Goal: Task Accomplishment & Management: Manage account settings

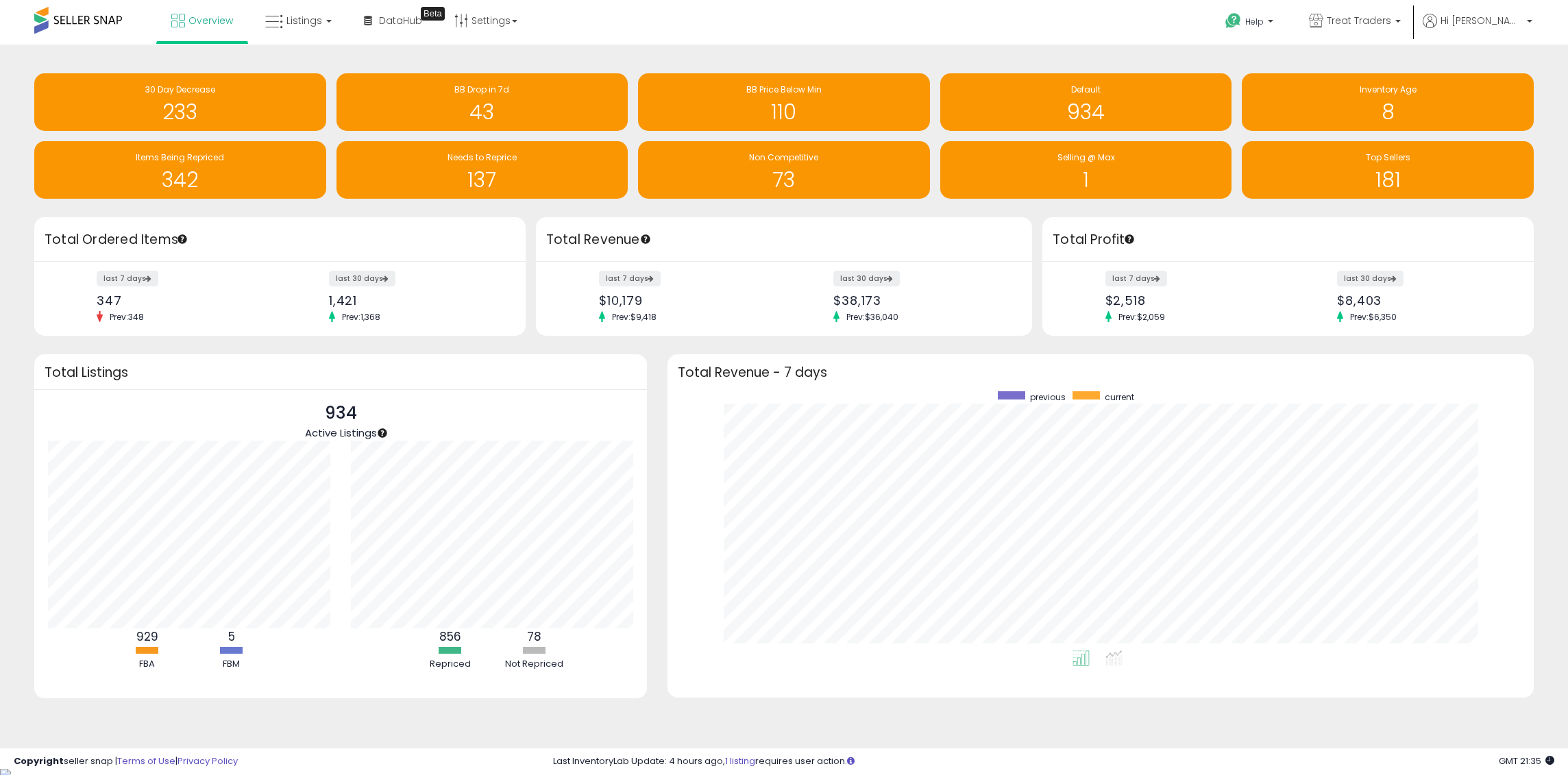
scroll to position [259, 839]
click at [296, 12] on link "Listings" at bounding box center [299, 20] width 87 height 41
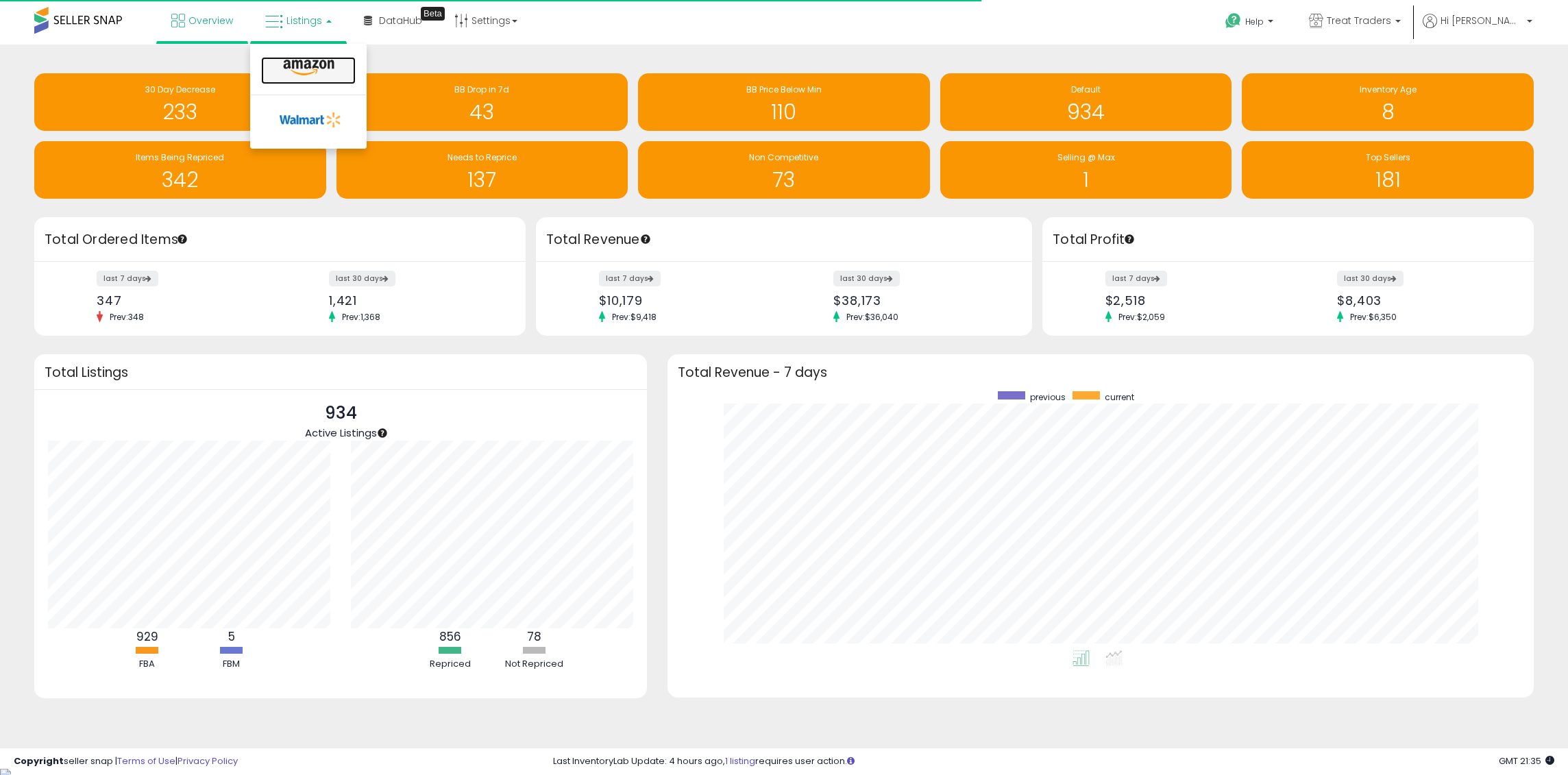
click at [323, 66] on icon at bounding box center [308, 68] width 59 height 18
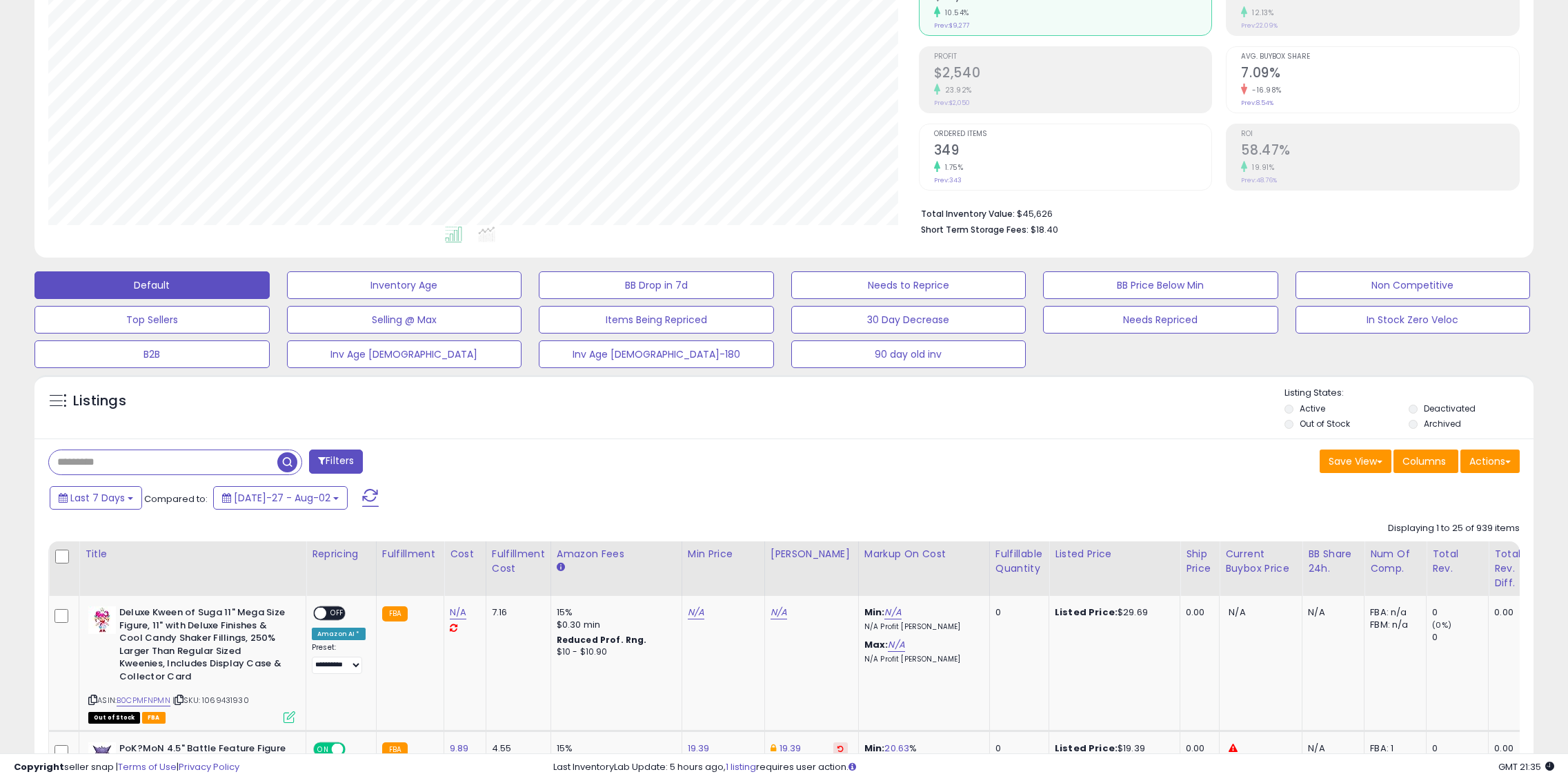
scroll to position [276, 0]
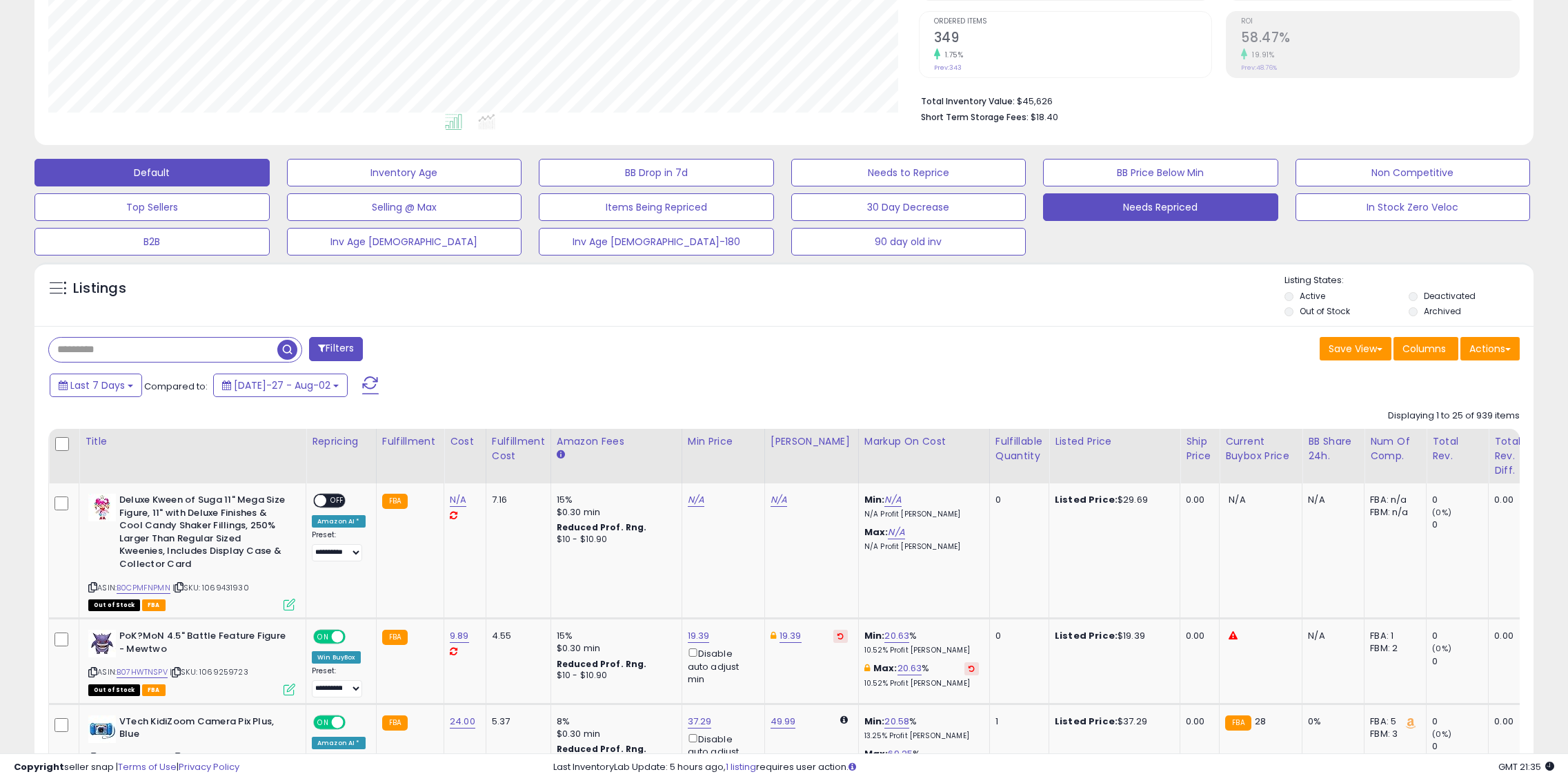
click at [522, 187] on button "Needs Repriced" at bounding box center [405, 173] width 235 height 28
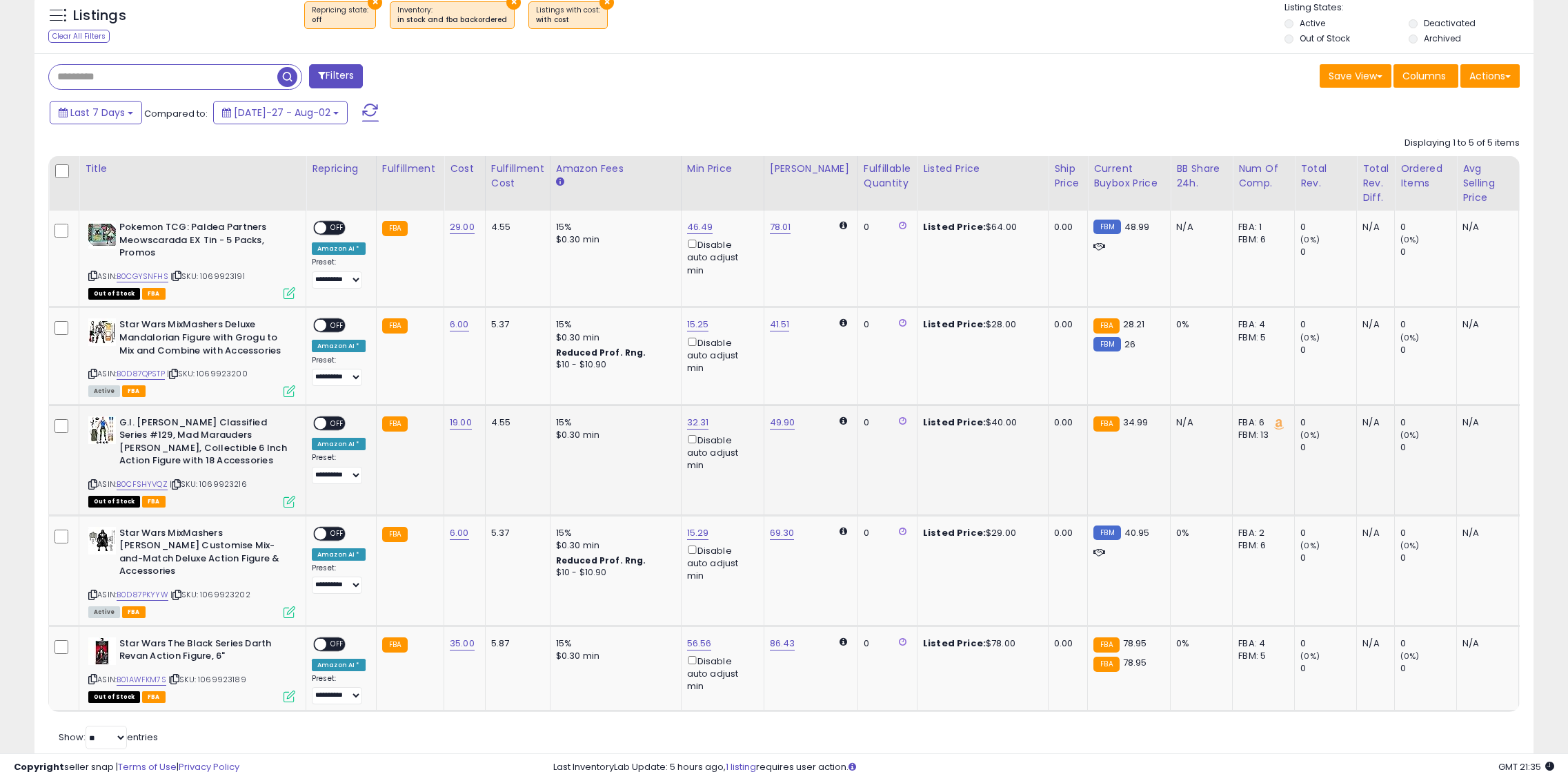
scroll to position [515, 0]
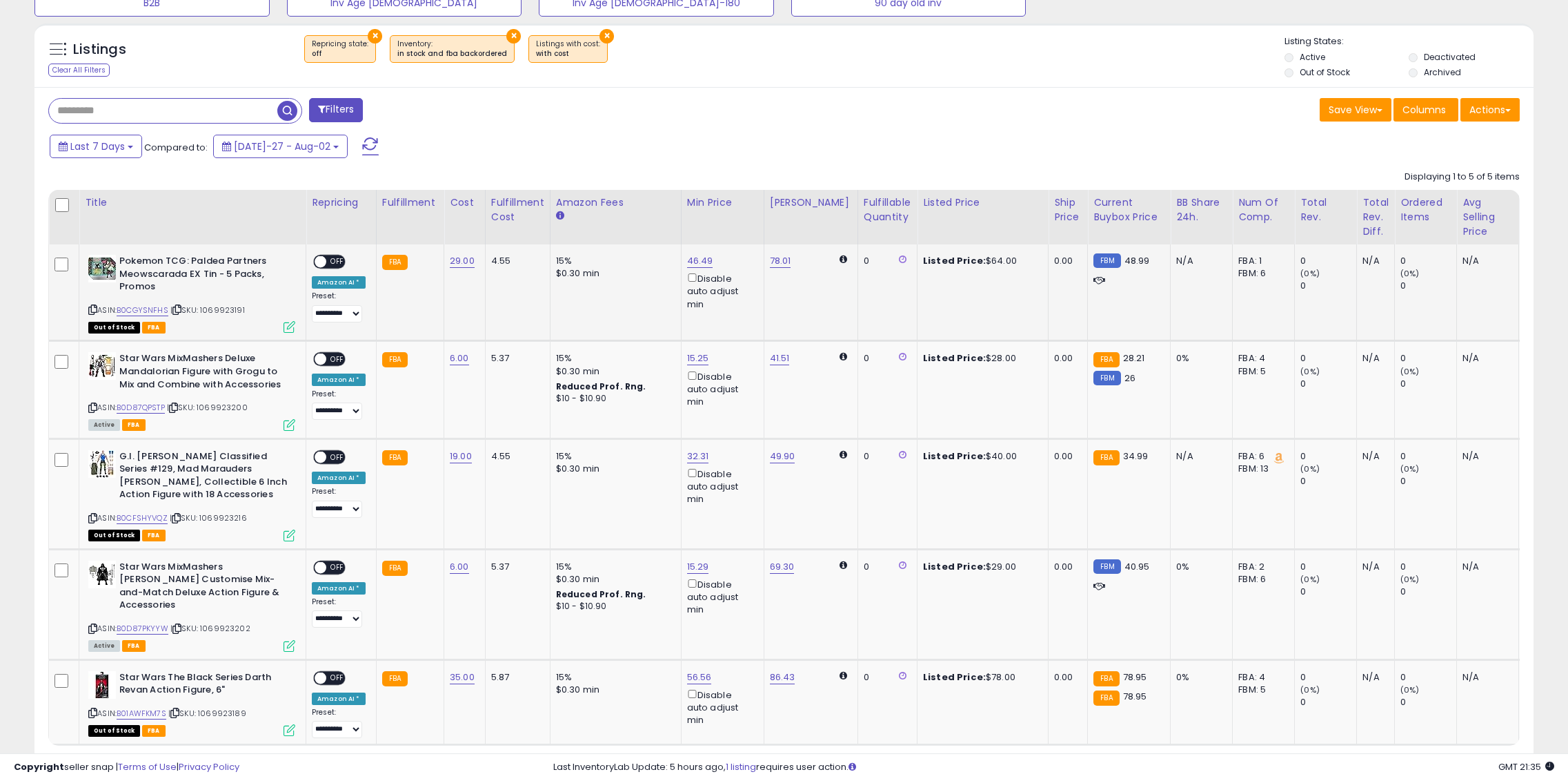
click at [331, 260] on span "OFF" at bounding box center [338, 262] width 22 height 12
click at [334, 357] on span "OFF" at bounding box center [338, 359] width 22 height 12
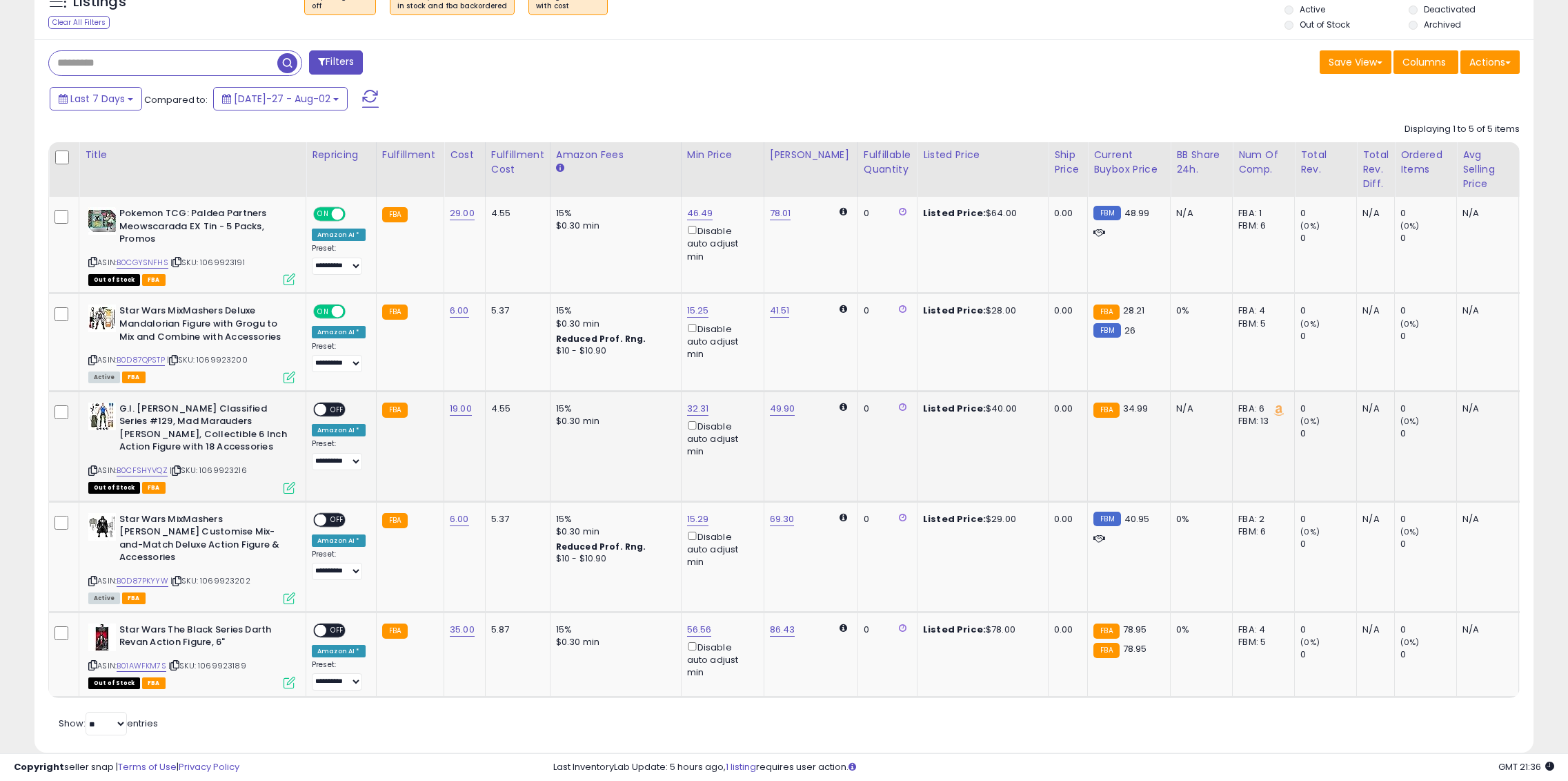
scroll to position [584, 0]
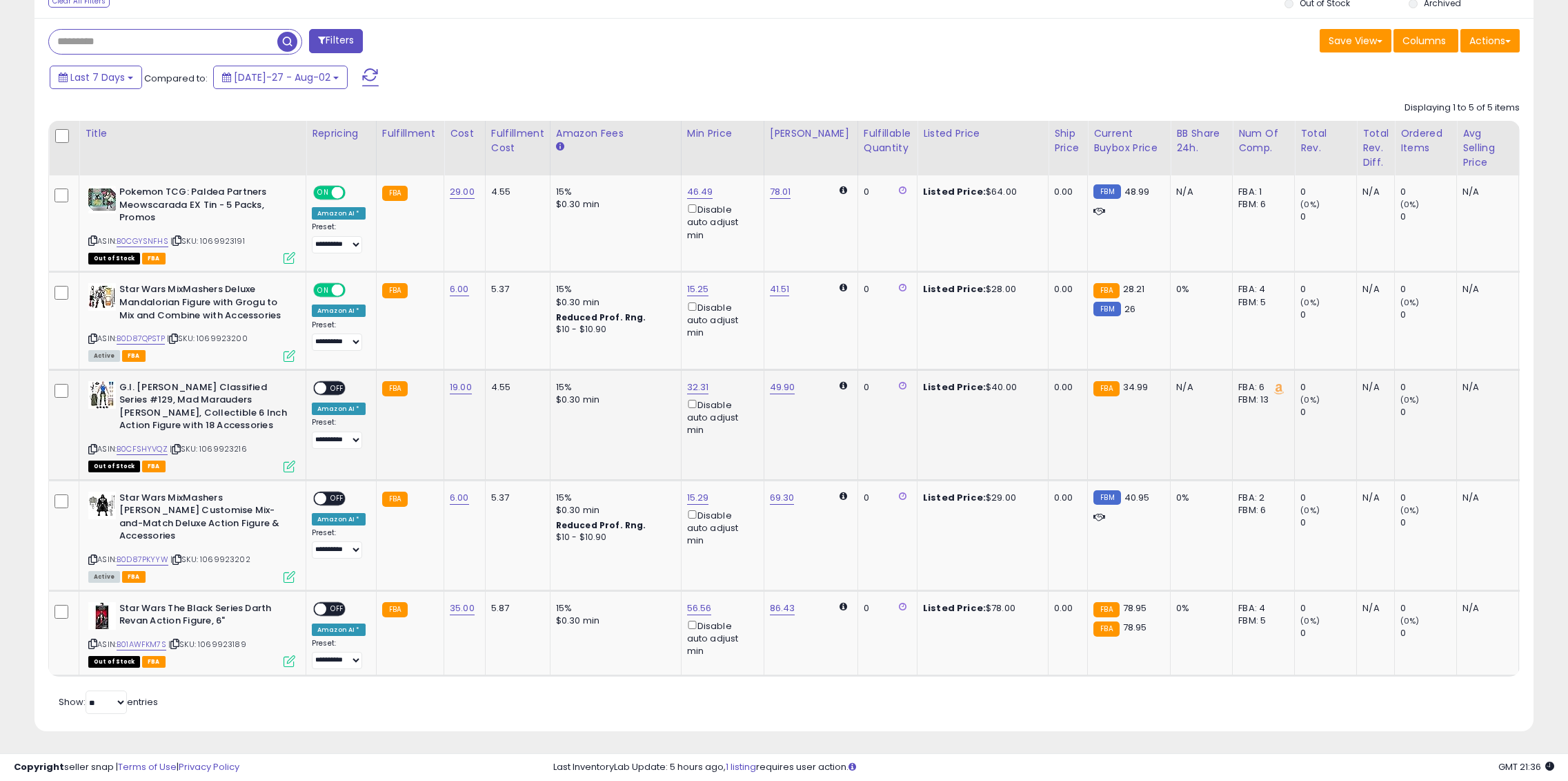
click at [330, 392] on span "OFF" at bounding box center [338, 387] width 22 height 12
click at [334, 490] on div "ON OFF" at bounding box center [329, 497] width 33 height 15
click at [329, 484] on td "**********" at bounding box center [341, 535] width 70 height 111
click at [336, 496] on span "OFF" at bounding box center [338, 497] width 22 height 12
click at [331, 603] on span "OFF" at bounding box center [338, 608] width 22 height 12
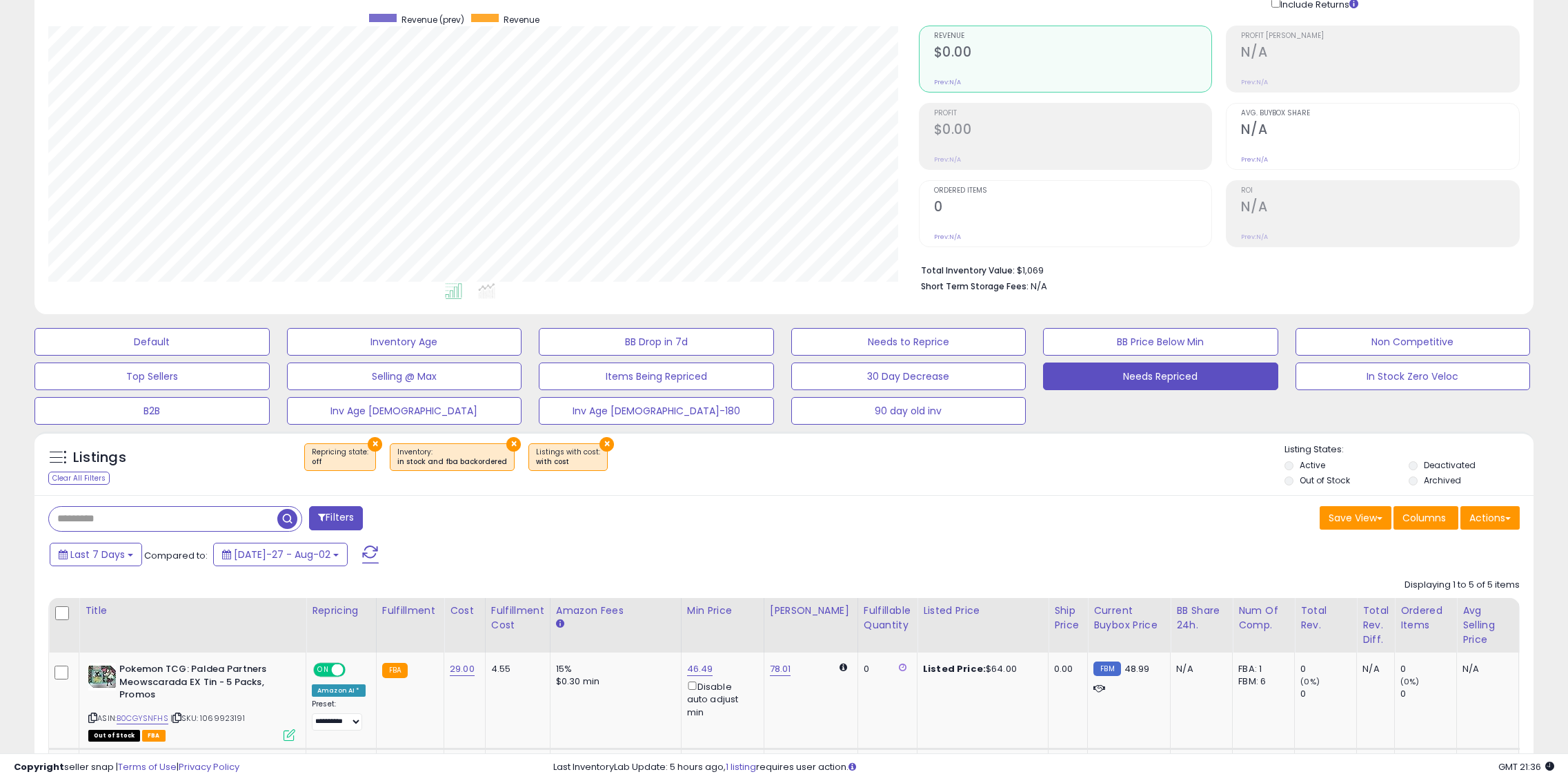
scroll to position [101, 0]
